Goal: Task Accomplishment & Management: Manage account settings

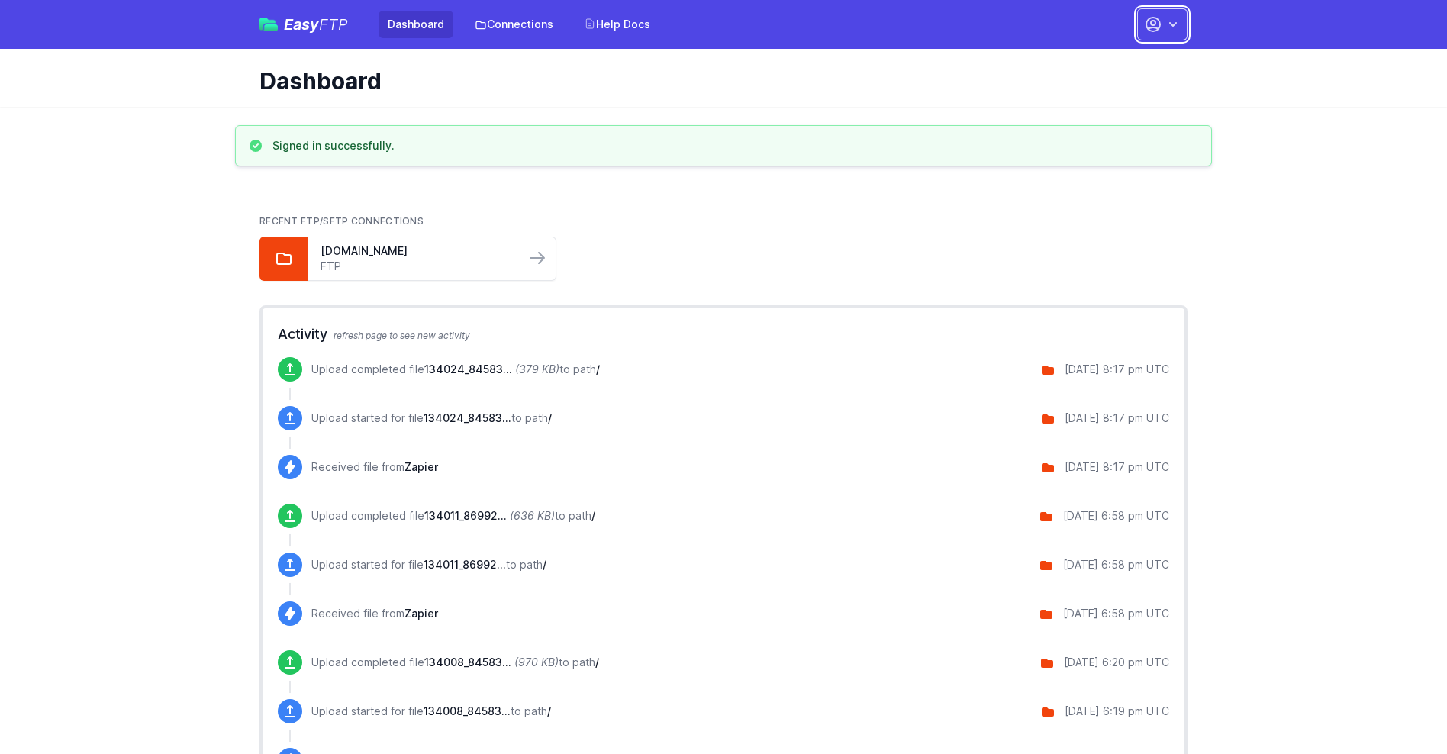
click at [1162, 24] on button "button" at bounding box center [1162, 24] width 50 height 32
click at [1114, 63] on link "Account Settings" at bounding box center [1114, 63] width 147 height 27
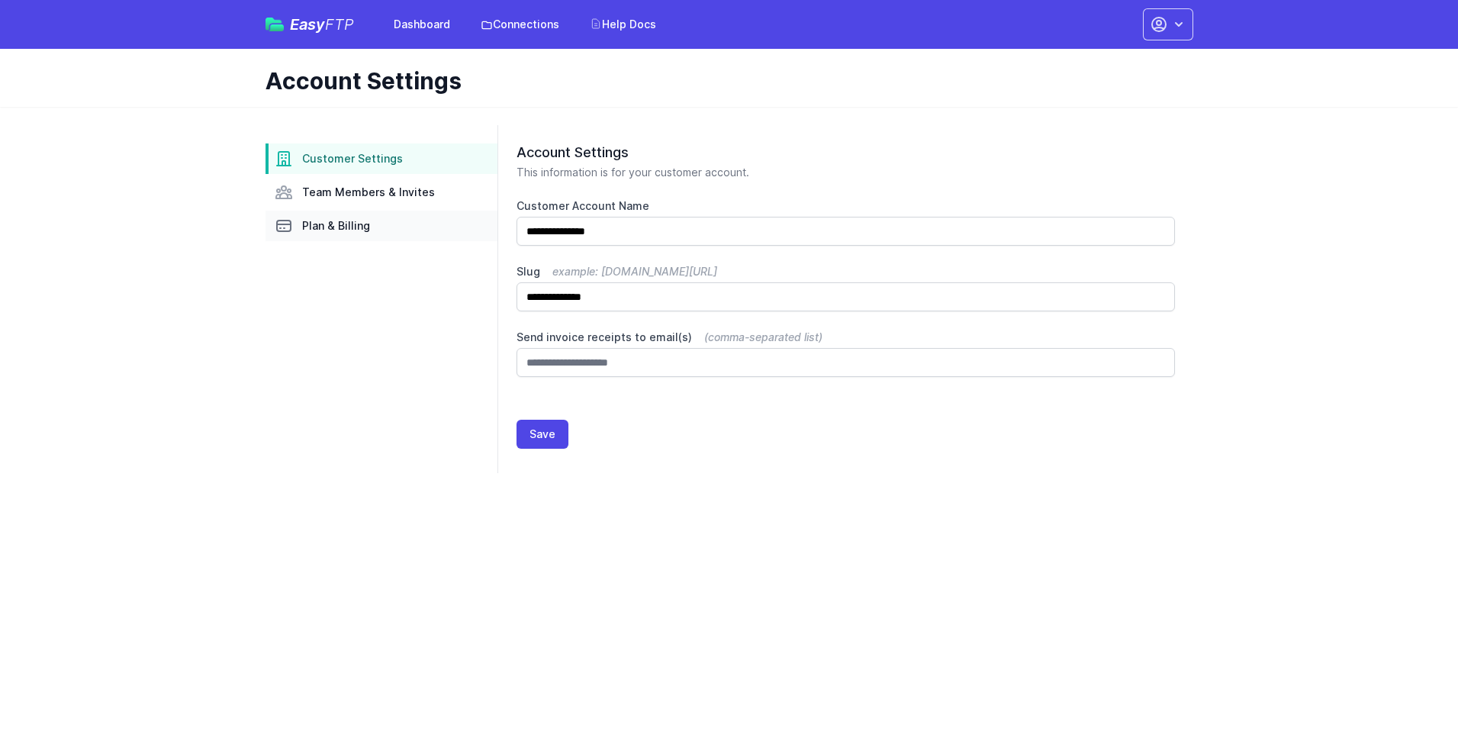
click at [382, 226] on link "Plan & Billing" at bounding box center [382, 226] width 232 height 31
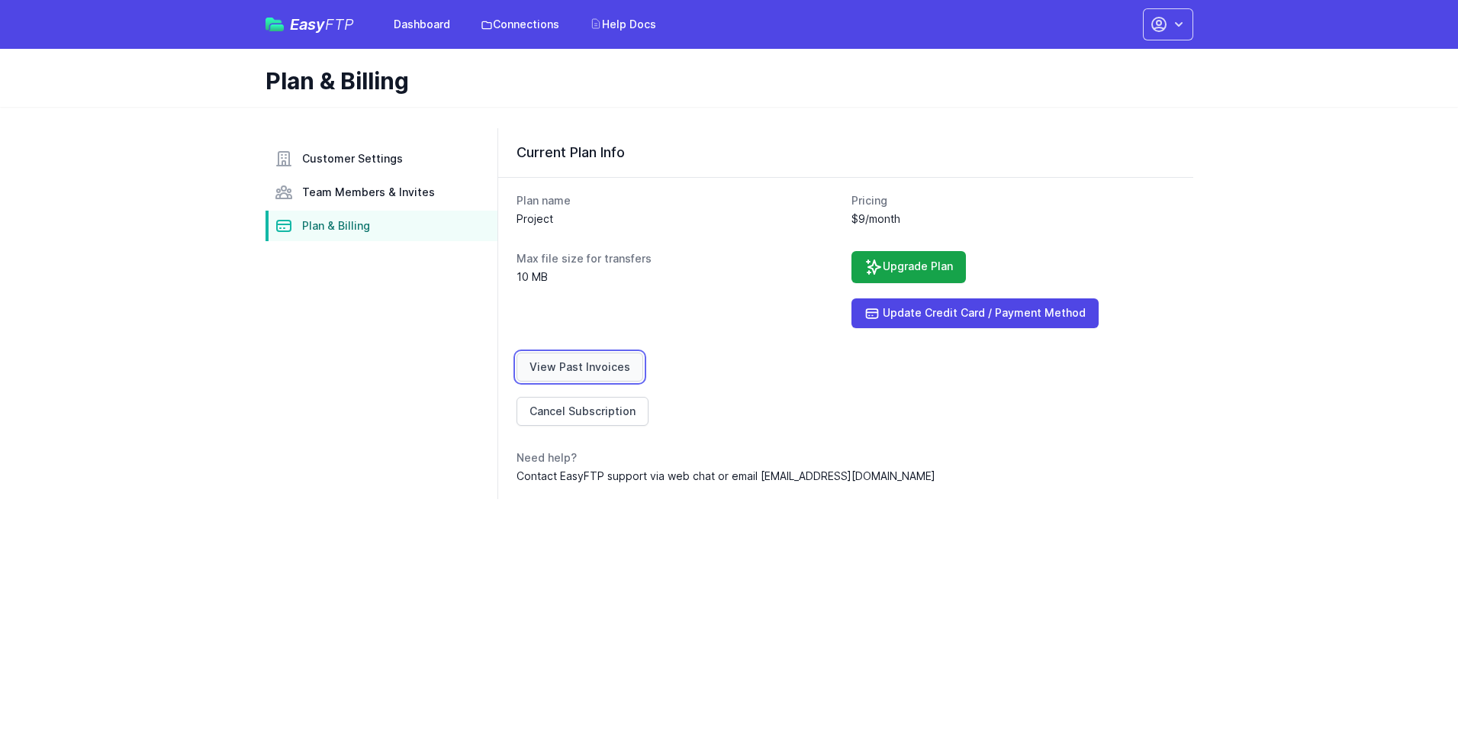
click at [577, 367] on link "View Past Invoices" at bounding box center [580, 367] width 127 height 29
